Goal: Task Accomplishment & Management: Manage account settings

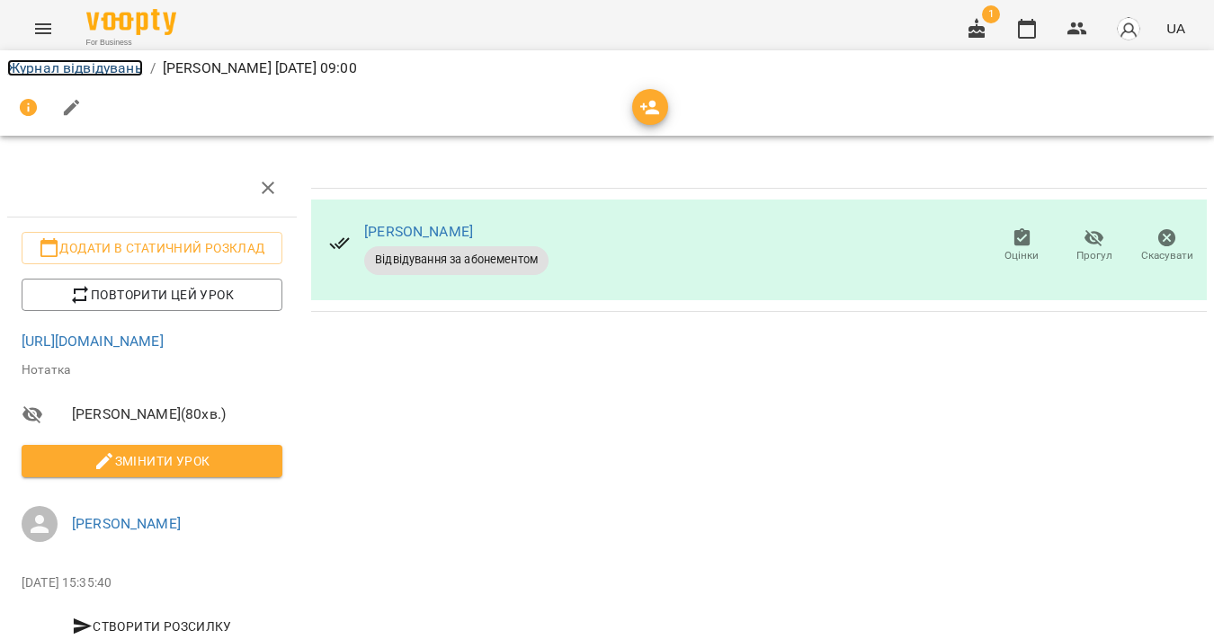
click at [85, 72] on link "Журнал відвідувань" at bounding box center [75, 67] width 136 height 17
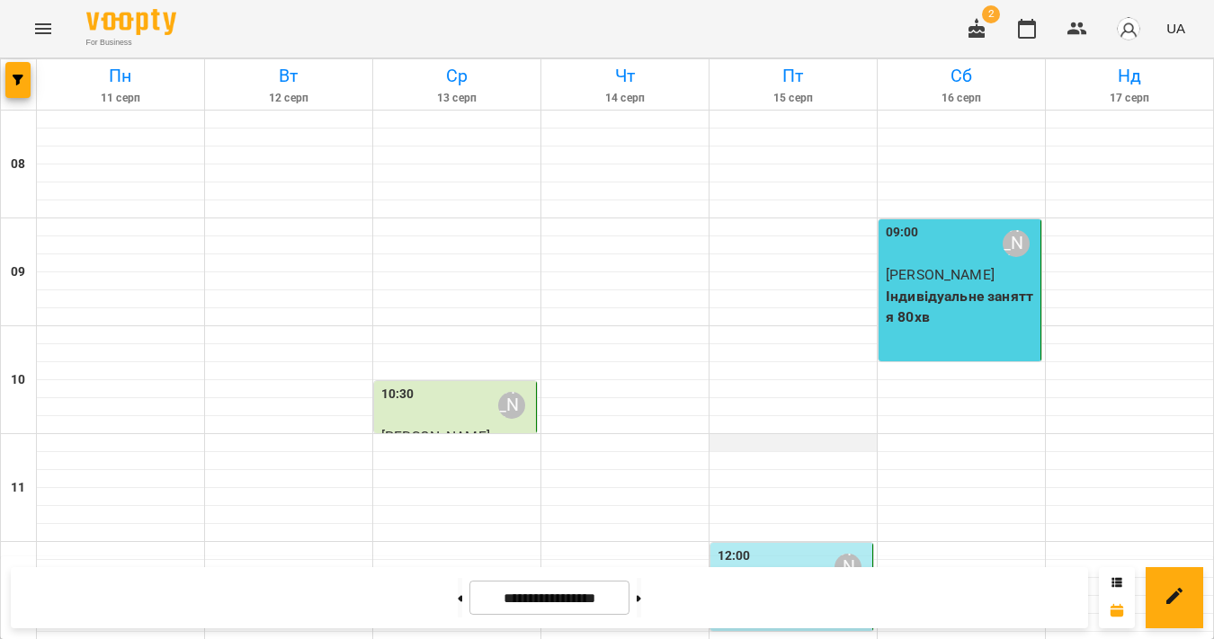
scroll to position [1063, 0]
click at [641, 601] on button at bounding box center [638, 598] width 4 height 40
type input "**********"
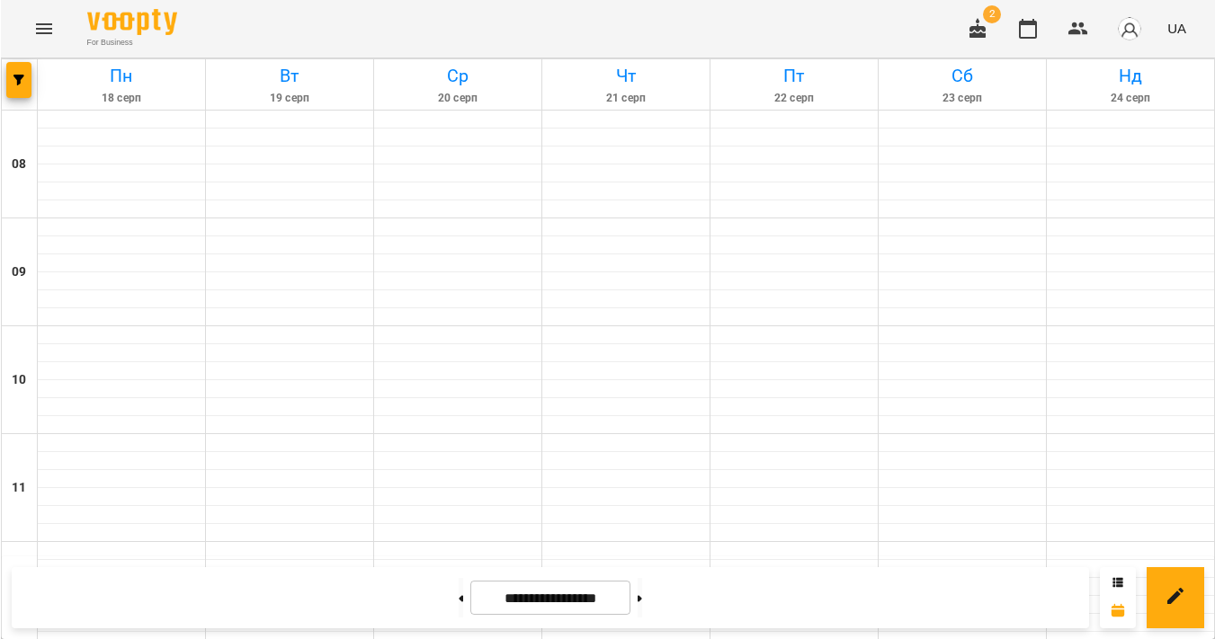
scroll to position [584, 0]
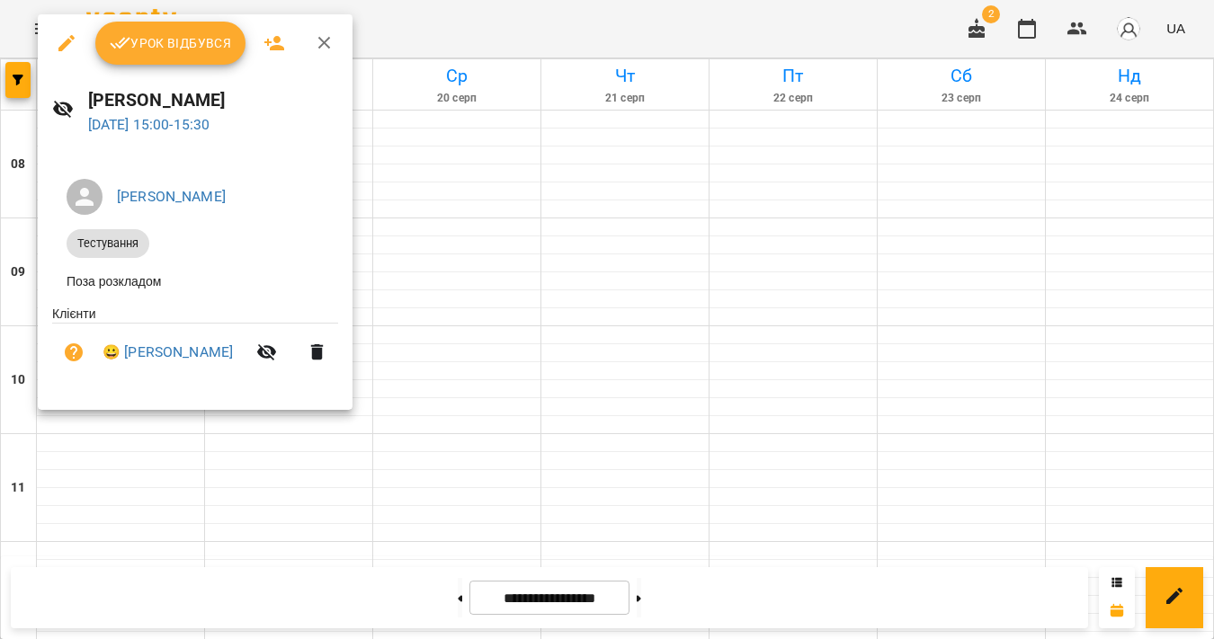
click at [172, 63] on button "Урок відбувся" at bounding box center [170, 43] width 151 height 43
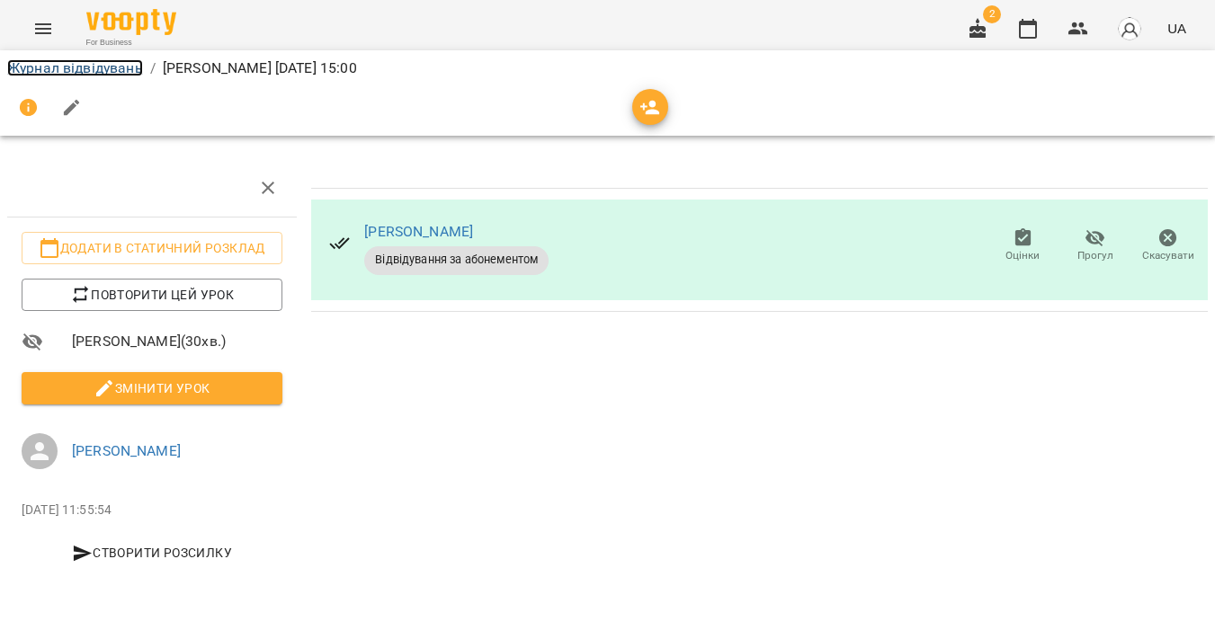
click at [96, 67] on link "Журнал відвідувань" at bounding box center [75, 67] width 136 height 17
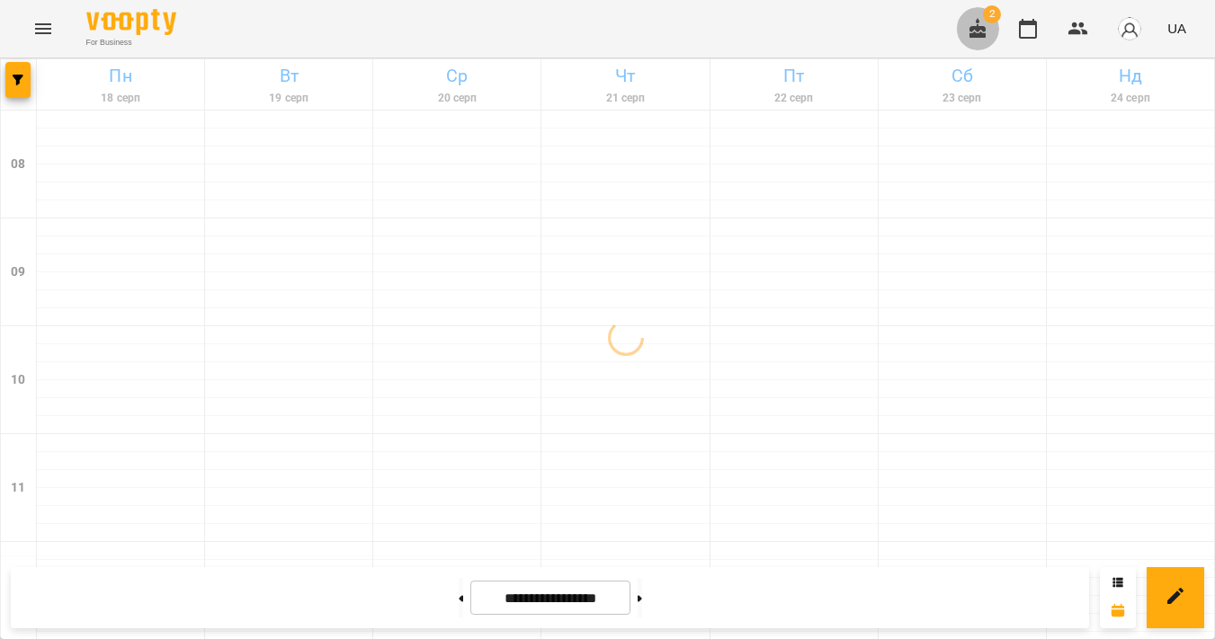
click at [984, 36] on icon "button" at bounding box center [977, 28] width 16 height 20
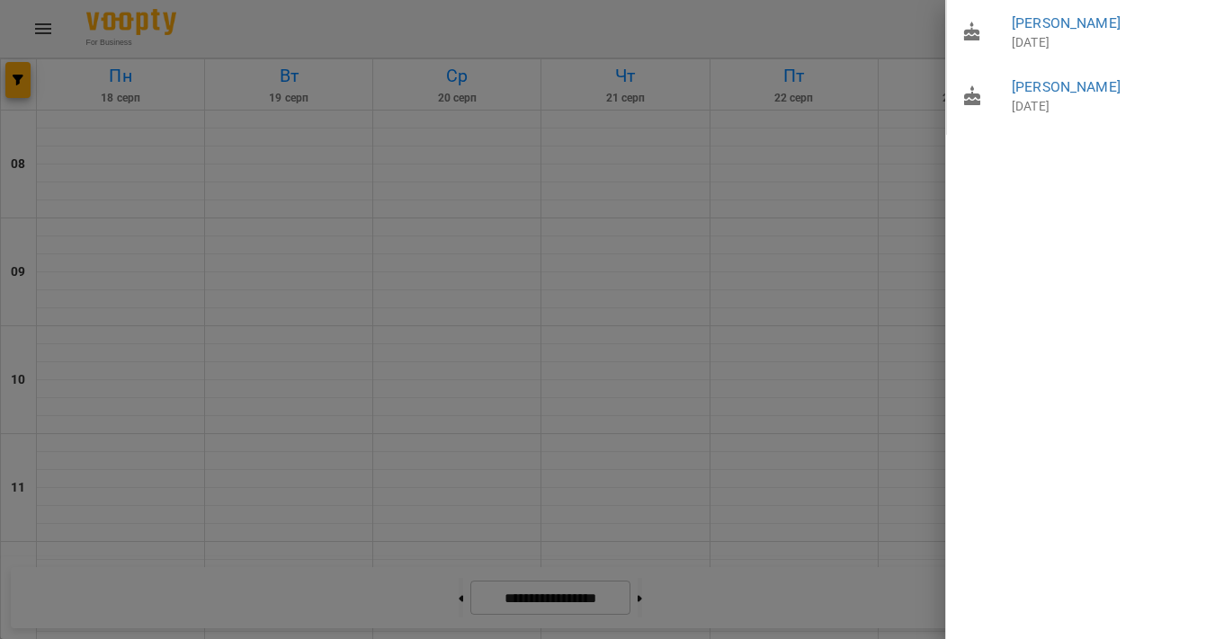
click at [915, 35] on div at bounding box center [607, 319] width 1215 height 639
